Goal: Check status: Check status

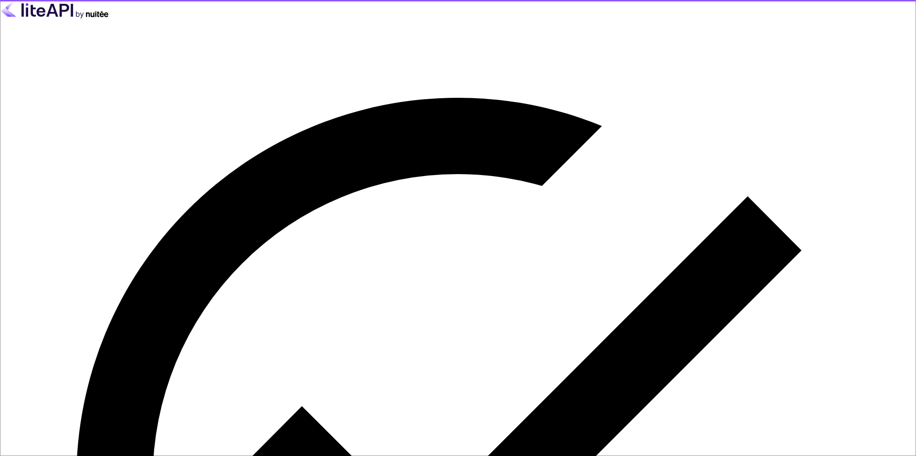
type input "[EMAIL_ADDRESS][DOMAIN_NAME]"
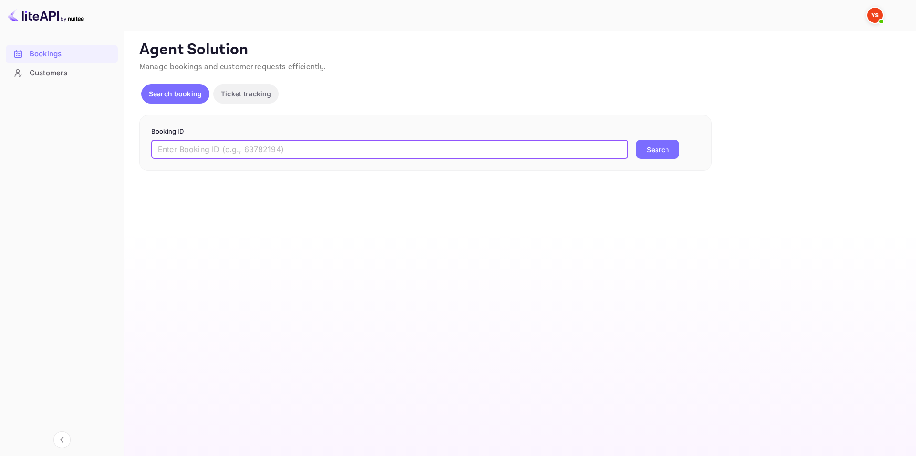
click at [250, 149] on input "text" at bounding box center [389, 149] width 477 height 19
paste input "9354790"
type input "9354790"
click at [658, 157] on button "Search" at bounding box center [657, 149] width 43 height 19
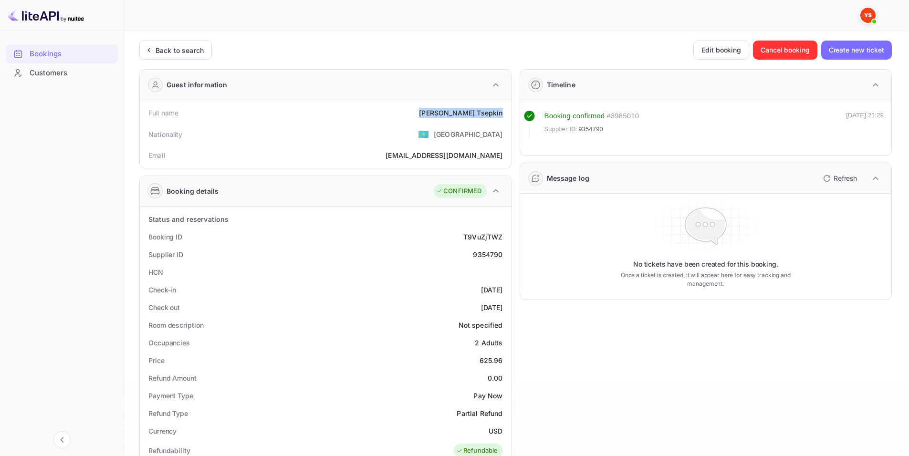
drag, startPoint x: 483, startPoint y: 114, endPoint x: 485, endPoint y: 107, distance: 7.1
click at [504, 114] on div "Full name [PERSON_NAME]" at bounding box center [326, 113] width 364 height 18
copy div "[PERSON_NAME]"
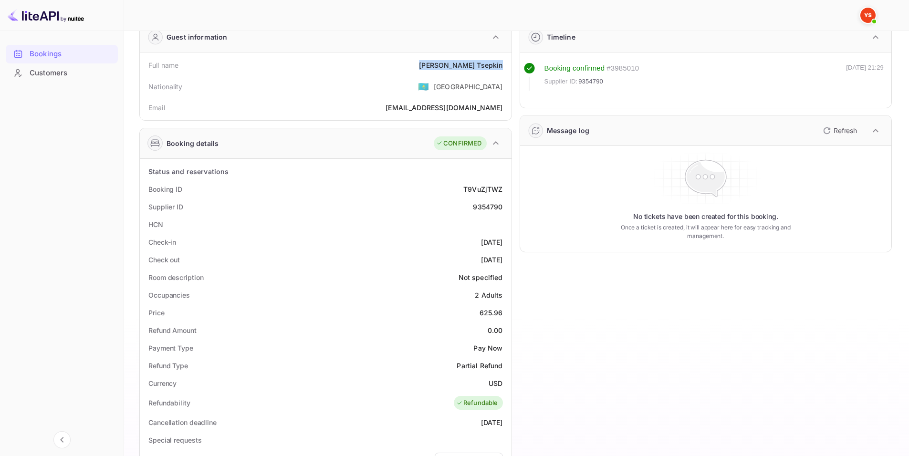
scroll to position [95, 0]
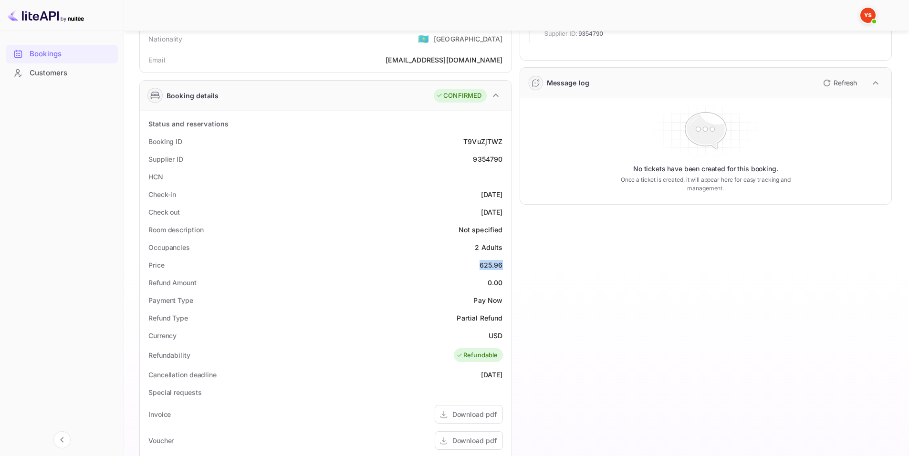
drag, startPoint x: 475, startPoint y: 265, endPoint x: 503, endPoint y: 266, distance: 27.7
click at [503, 266] on div "Price 625.96" at bounding box center [326, 265] width 364 height 18
copy div "625.96"
drag, startPoint x: 488, startPoint y: 334, endPoint x: 504, endPoint y: 334, distance: 16.2
click at [504, 334] on div "Currency USD" at bounding box center [326, 336] width 364 height 18
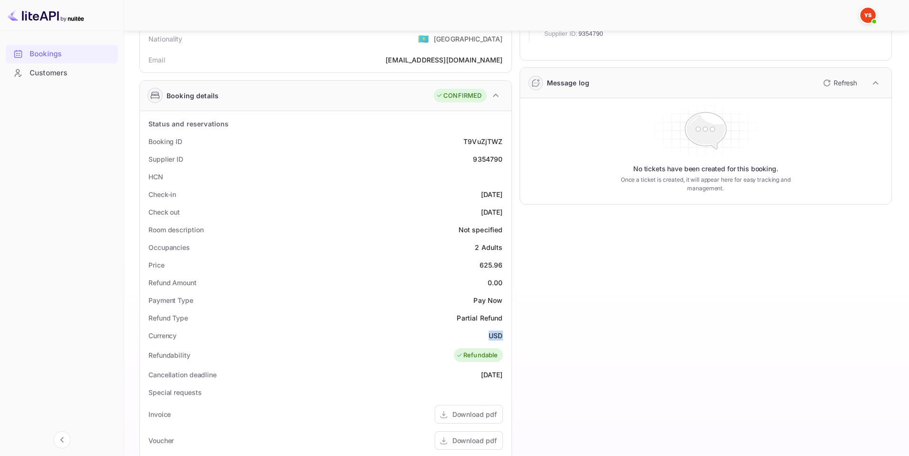
copy div "USD"
